Goal: Task Accomplishment & Management: Manage account settings

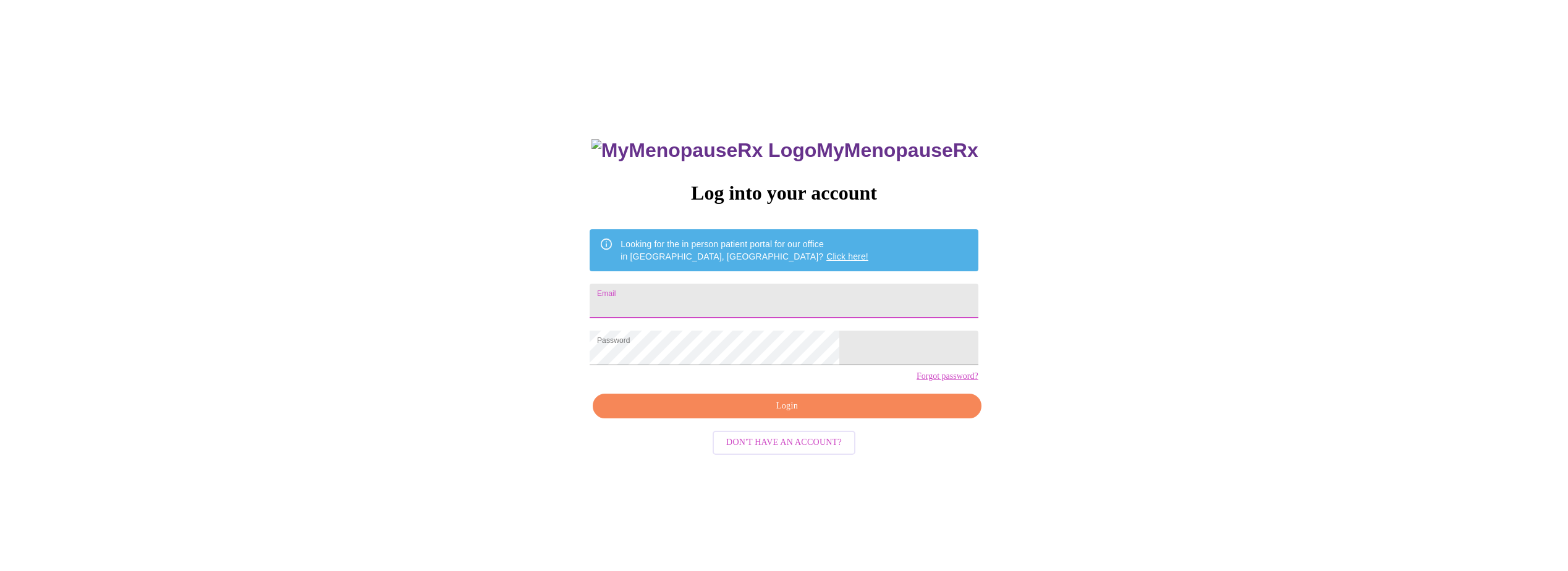
click at [697, 295] on input "Email" at bounding box center [784, 301] width 389 height 35
type input "[EMAIL_ADDRESS][DOMAIN_NAME]"
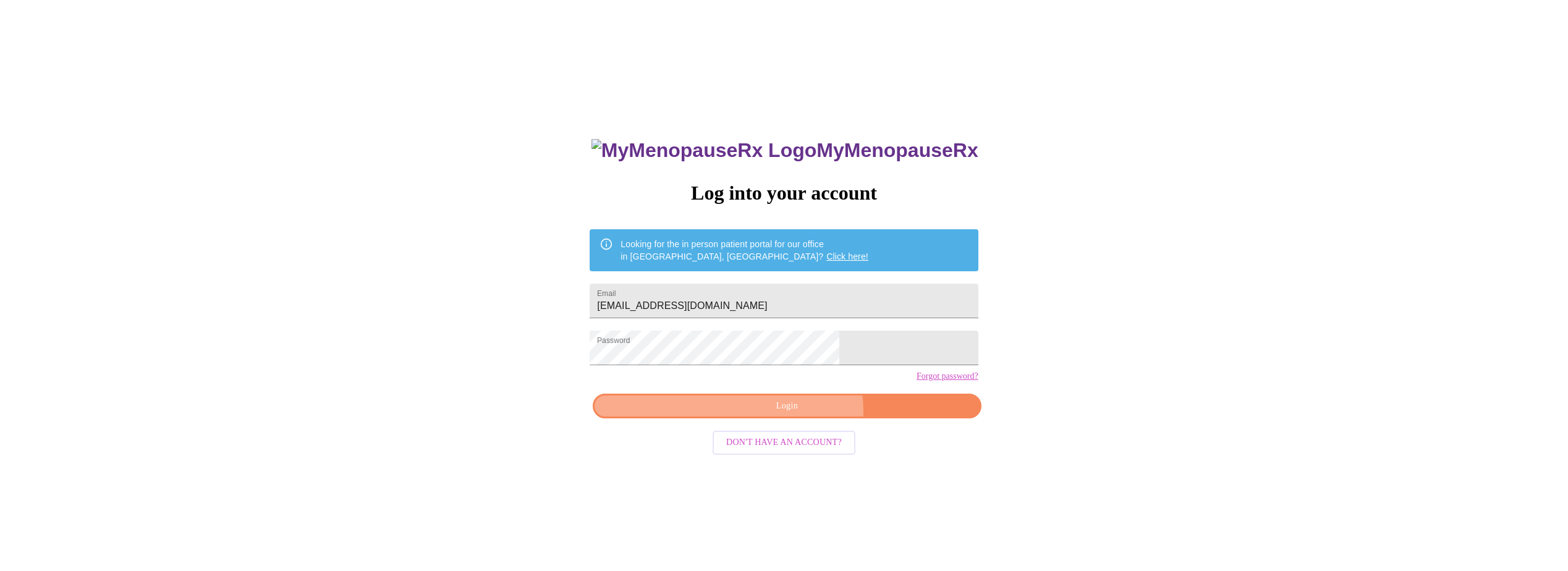
click at [798, 414] on span "Login" at bounding box center [786, 406] width 359 height 15
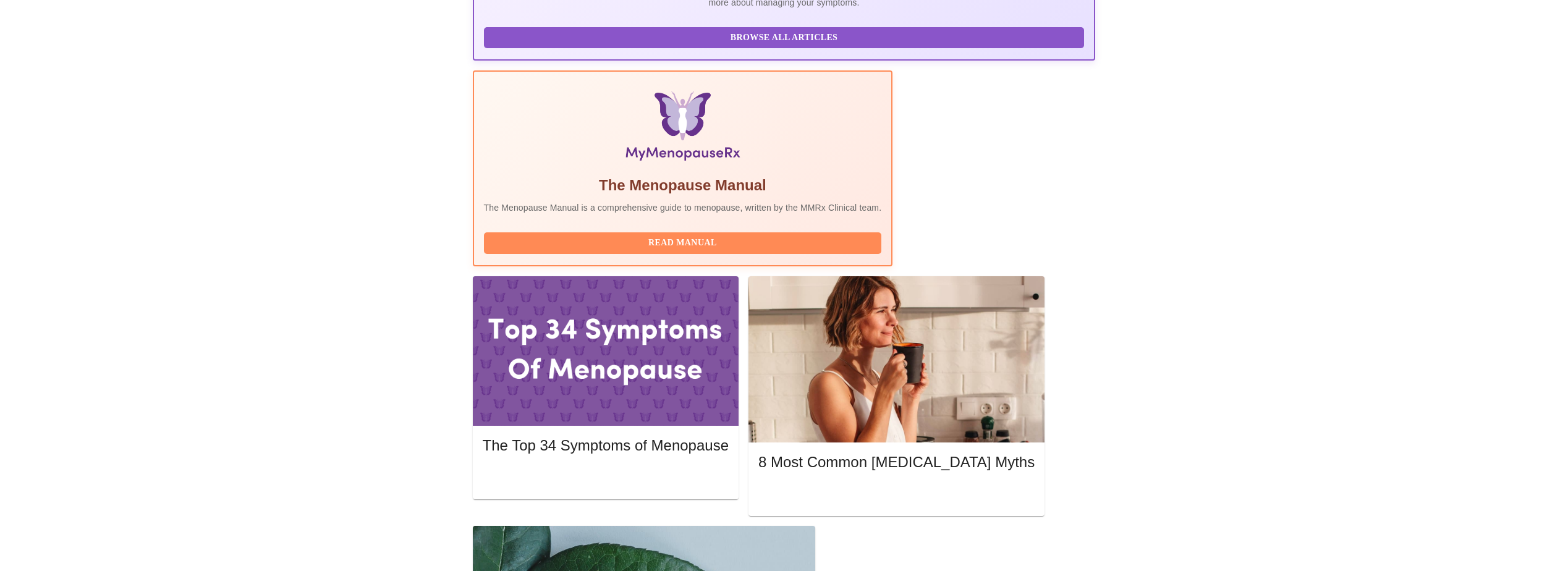
scroll to position [333, 0]
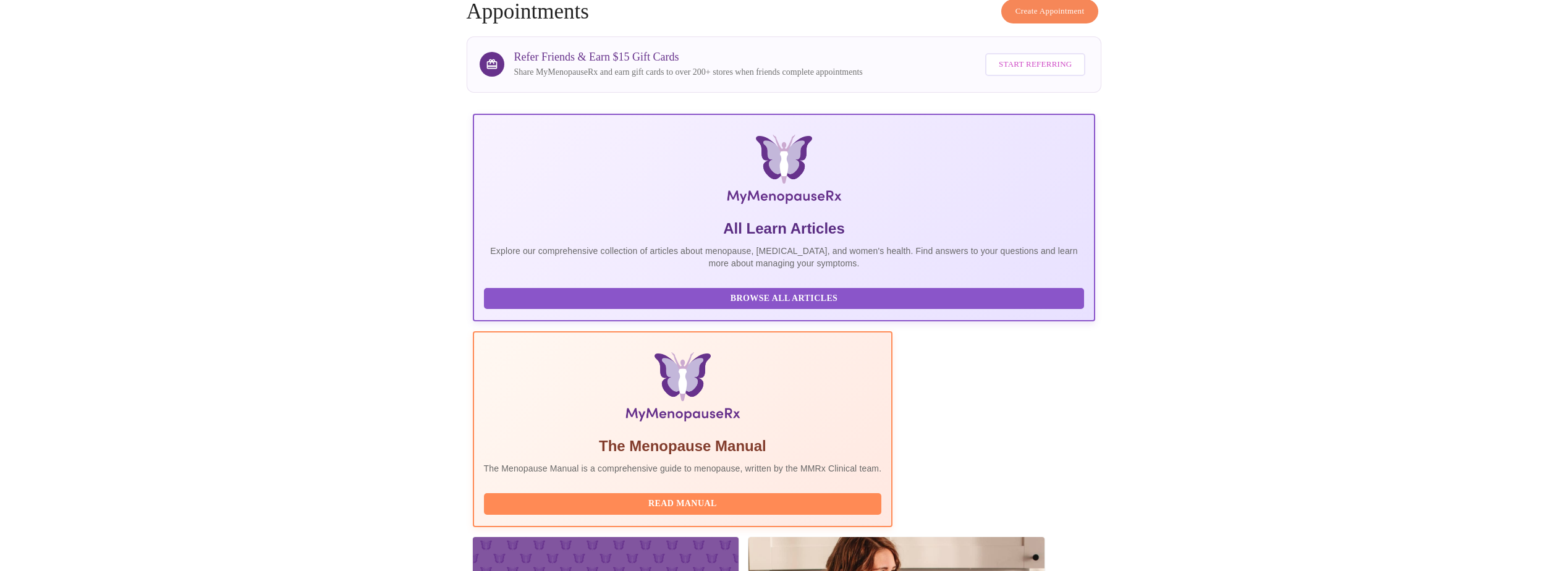
scroll to position [0, 0]
